Goal: Transaction & Acquisition: Purchase product/service

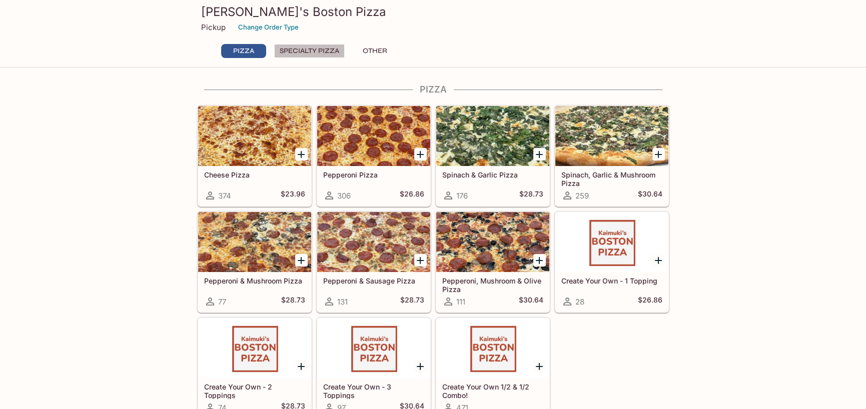
click at [299, 53] on button "Specialty Pizza" at bounding box center [309, 51] width 71 height 14
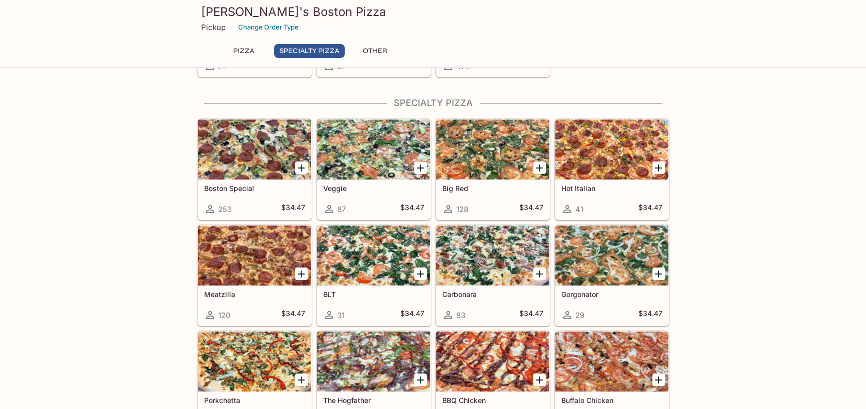
scroll to position [354, 0]
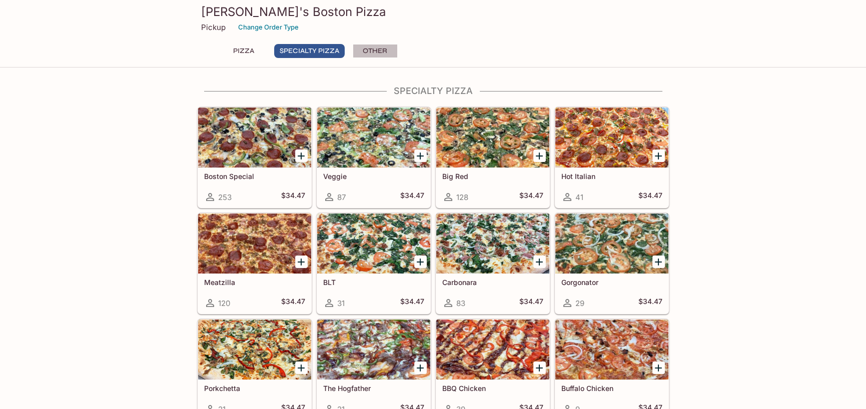
click at [368, 48] on button "Other" at bounding box center [375, 51] width 45 height 14
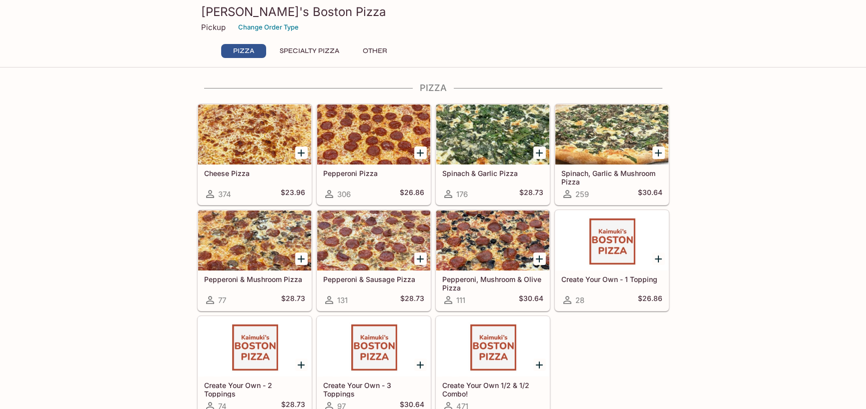
scroll to position [0, 0]
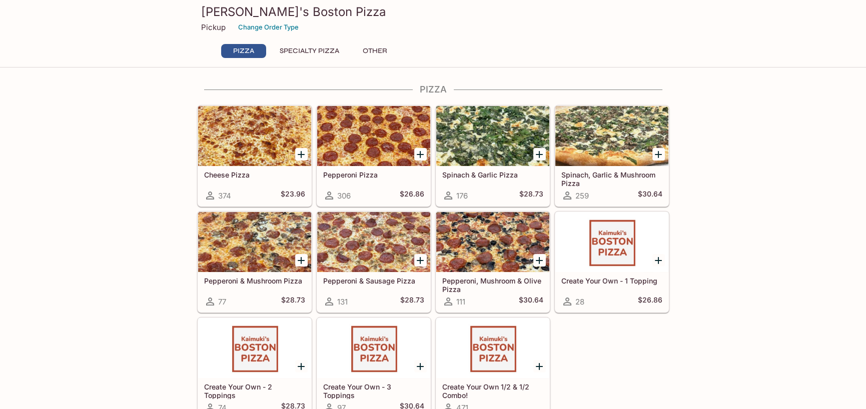
click at [367, 146] on div at bounding box center [373, 136] width 113 height 60
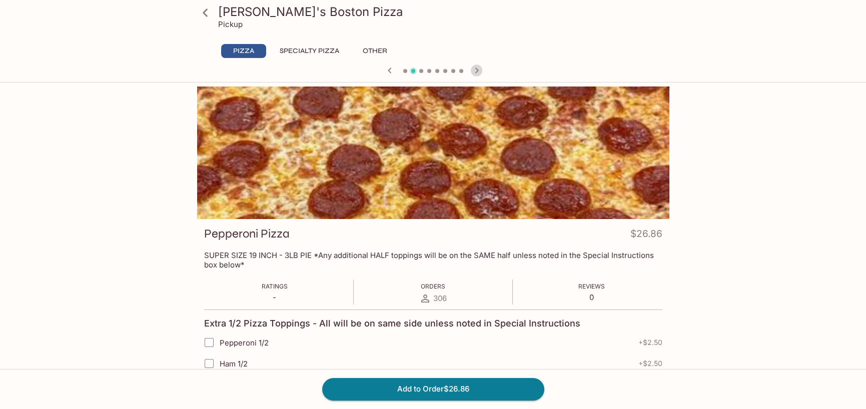
click at [478, 69] on icon "button" at bounding box center [477, 71] width 12 height 12
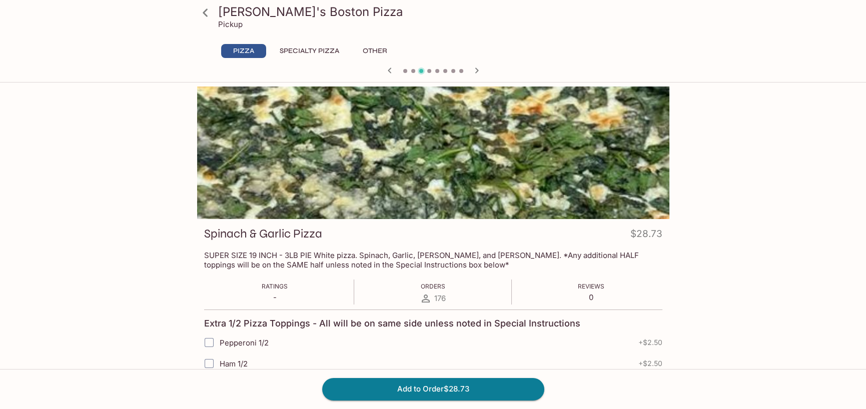
click at [478, 69] on icon "button" at bounding box center [477, 71] width 12 height 12
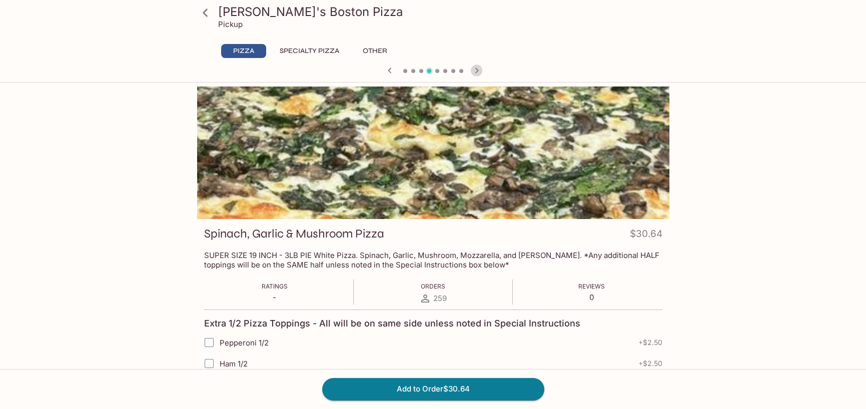
click at [478, 69] on icon "button" at bounding box center [477, 71] width 12 height 12
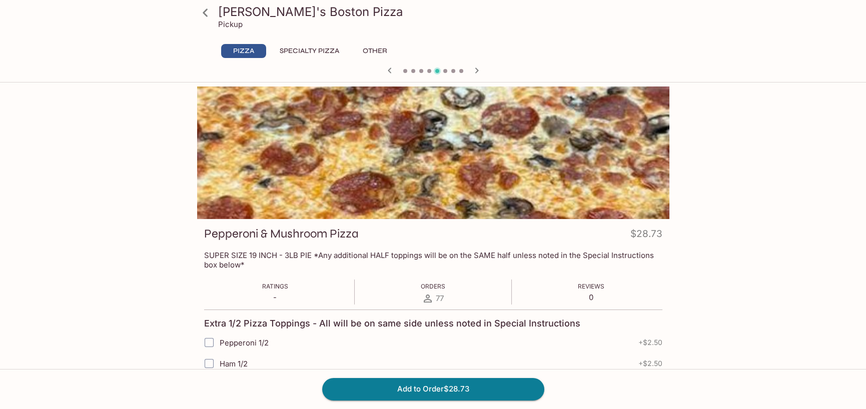
click at [478, 69] on icon "button" at bounding box center [477, 71] width 12 height 12
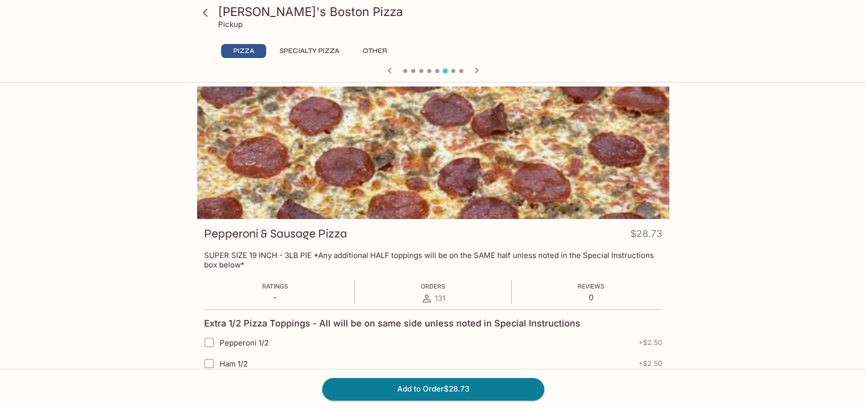
click at [478, 69] on icon "button" at bounding box center [477, 71] width 12 height 12
